Goal: Obtain resource: Download file/media

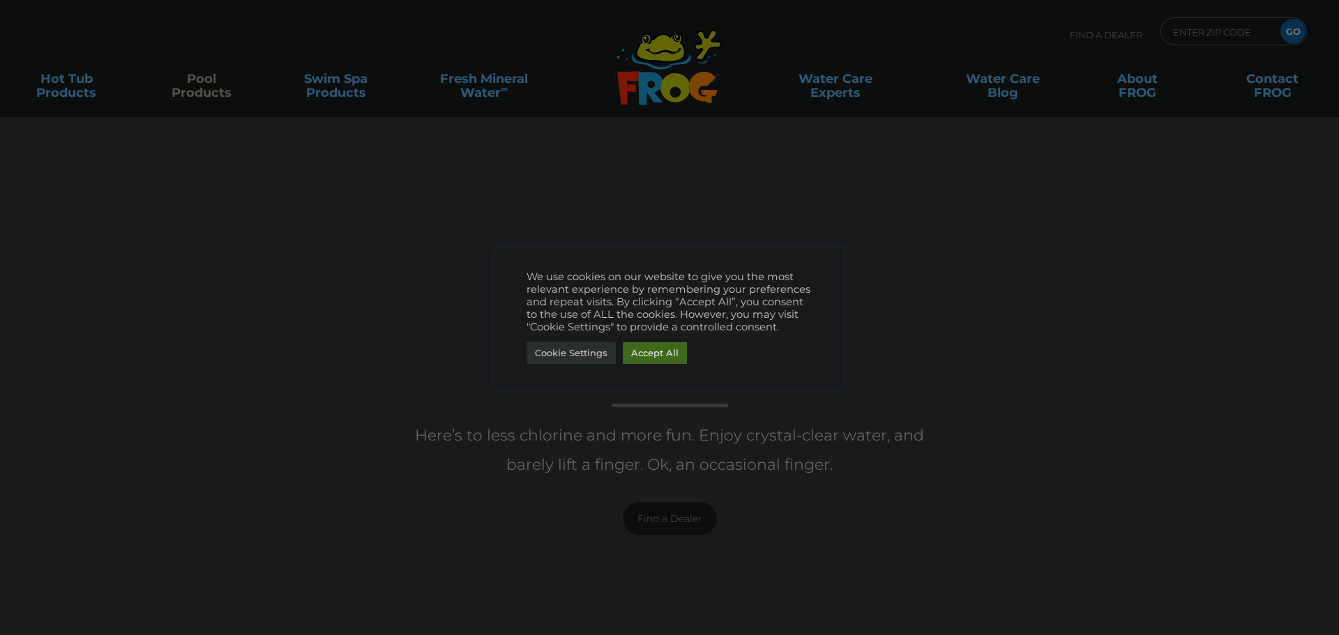
click at [645, 346] on link "Accept All" at bounding box center [655, 353] width 64 height 22
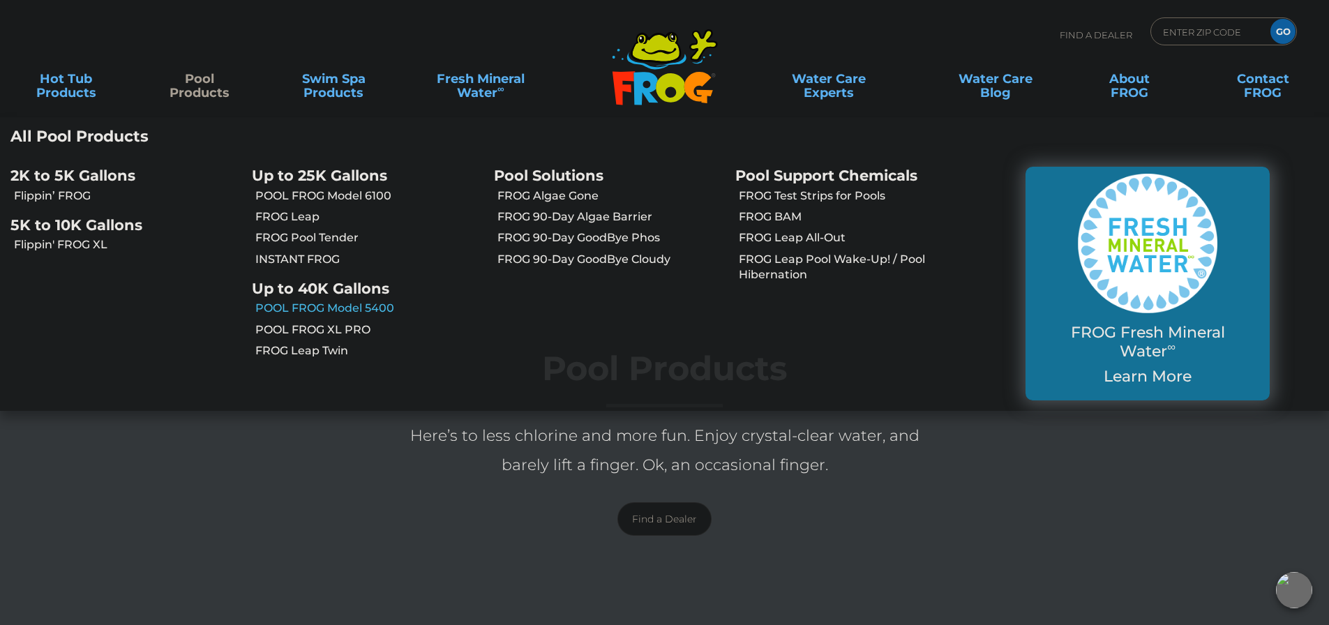
click at [330, 303] on link "POOL FROG Model 5400" at bounding box center [368, 308] width 227 height 15
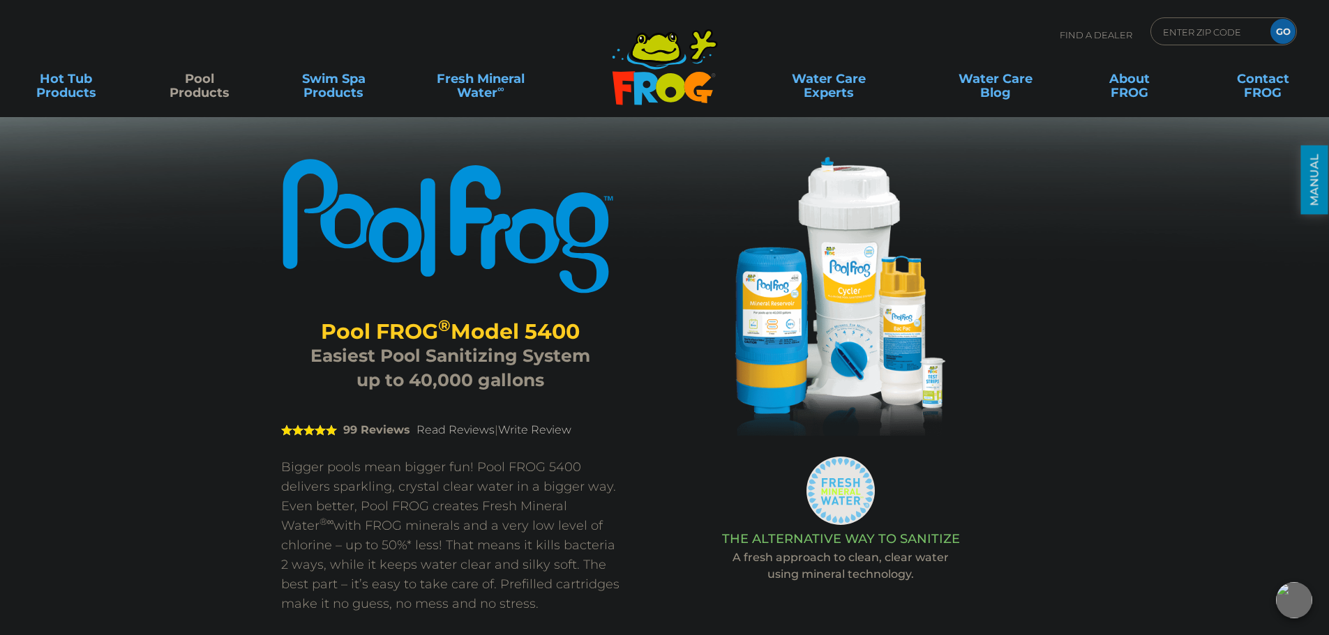
click at [1322, 169] on link "MANUAL" at bounding box center [1314, 180] width 27 height 69
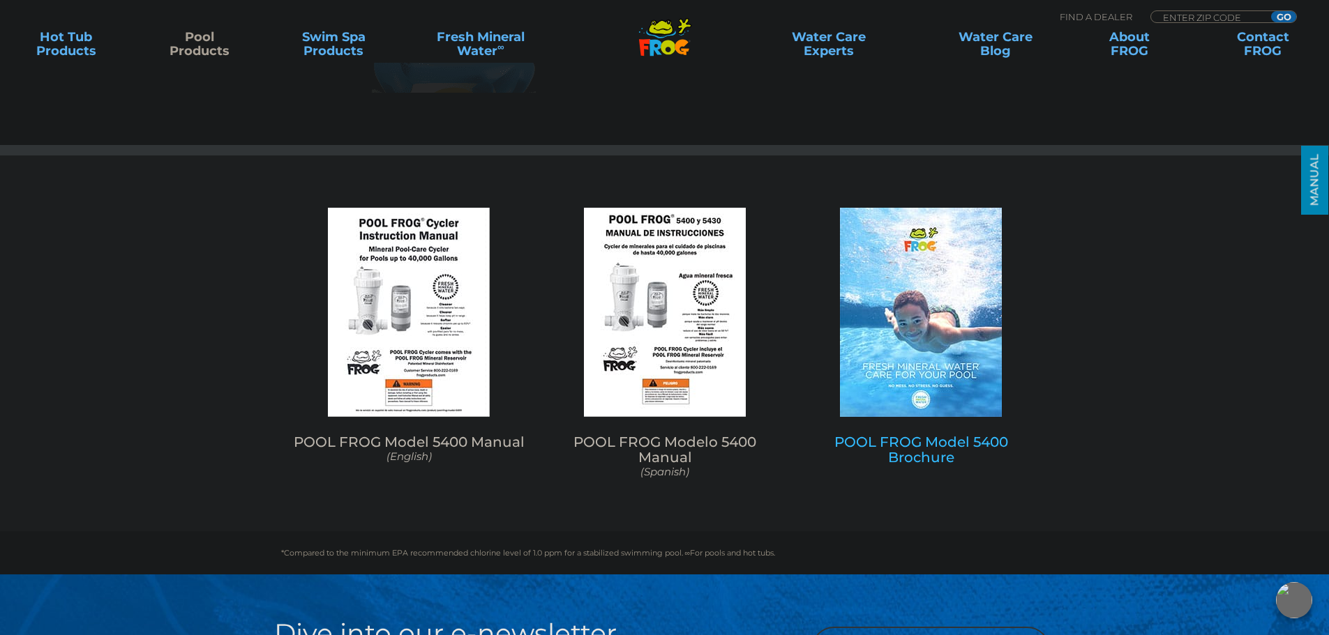
scroll to position [5772, 0]
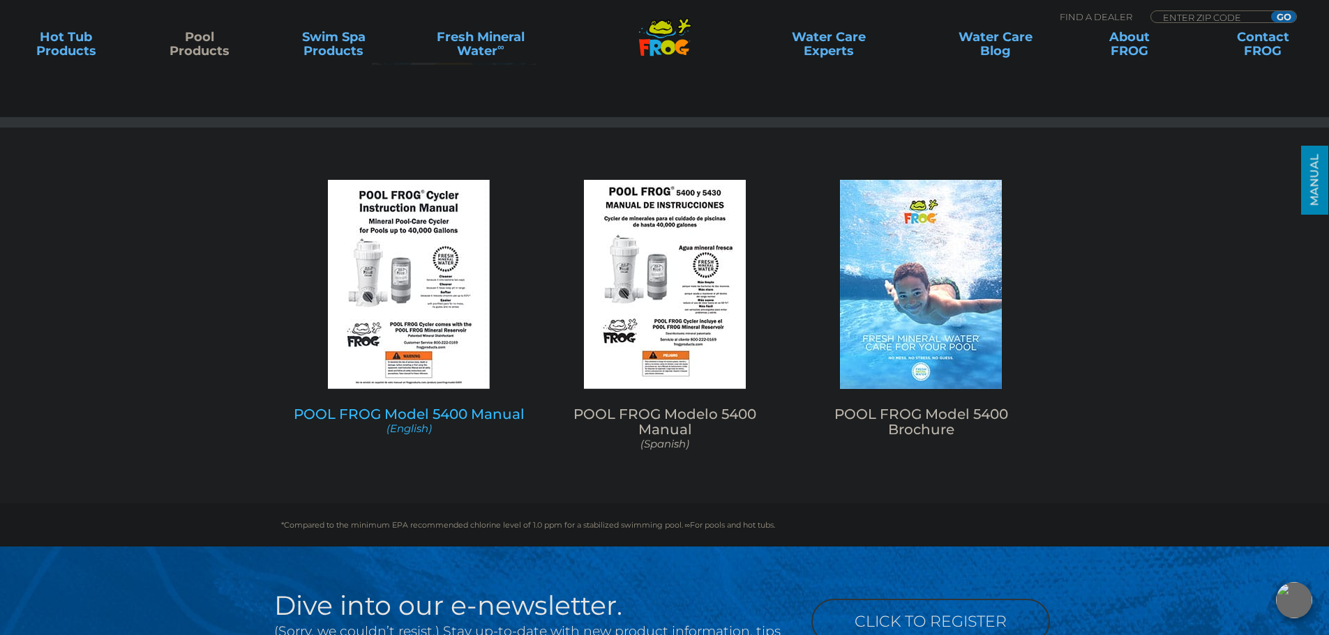
click at [405, 306] on img at bounding box center [409, 284] width 162 height 209
